Goal: Task Accomplishment & Management: Manage account settings

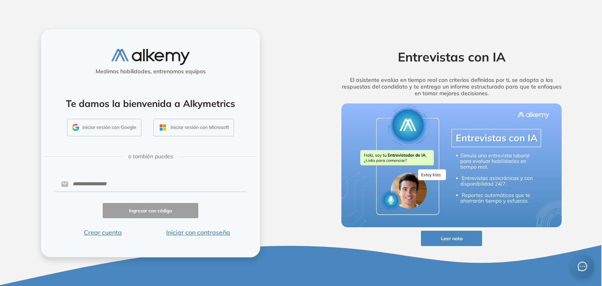
click at [232, 196] on form "Ingresar con código Crear cuenta Iniciar con contraseña" at bounding box center [150, 206] width 191 height 62
click at [184, 235] on button "Iniciar con contraseña" at bounding box center [198, 232] width 96 height 9
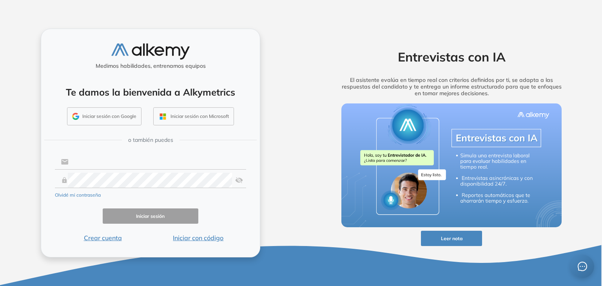
type input "**********"
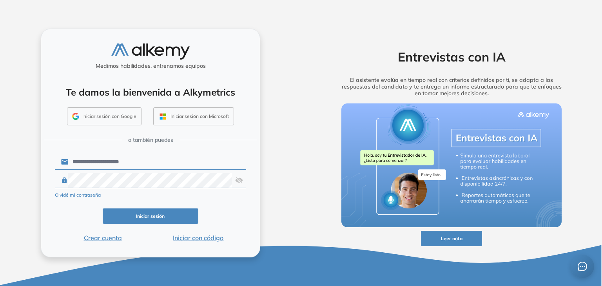
click at [164, 217] on button "Iniciar sesión" at bounding box center [151, 215] width 96 height 15
